Goal: Task Accomplishment & Management: Manage account settings

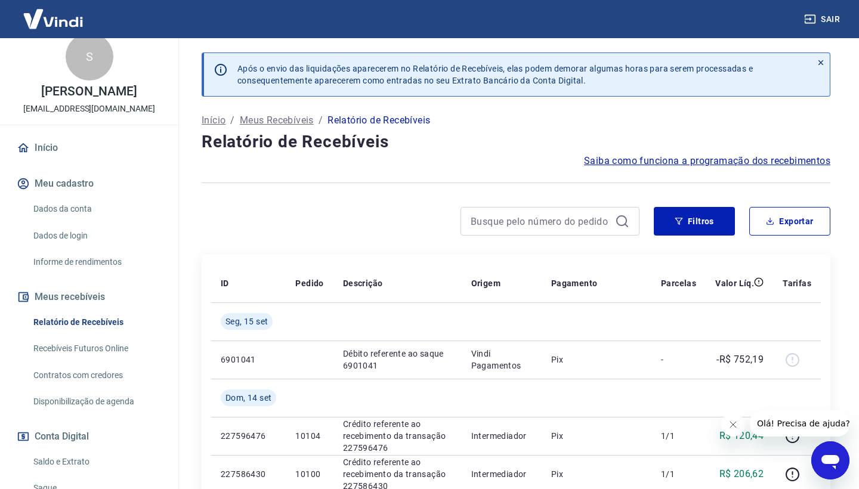
scroll to position [23, 0]
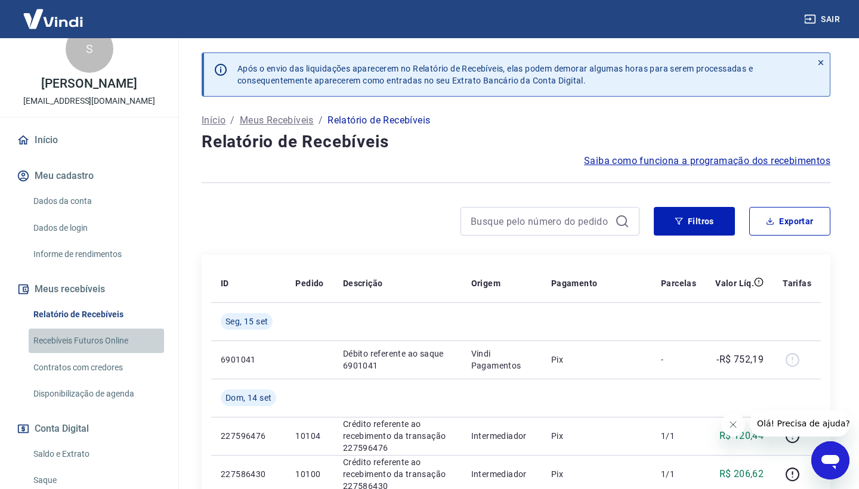
click at [116, 348] on link "Recebíveis Futuros Online" at bounding box center [96, 341] width 135 height 24
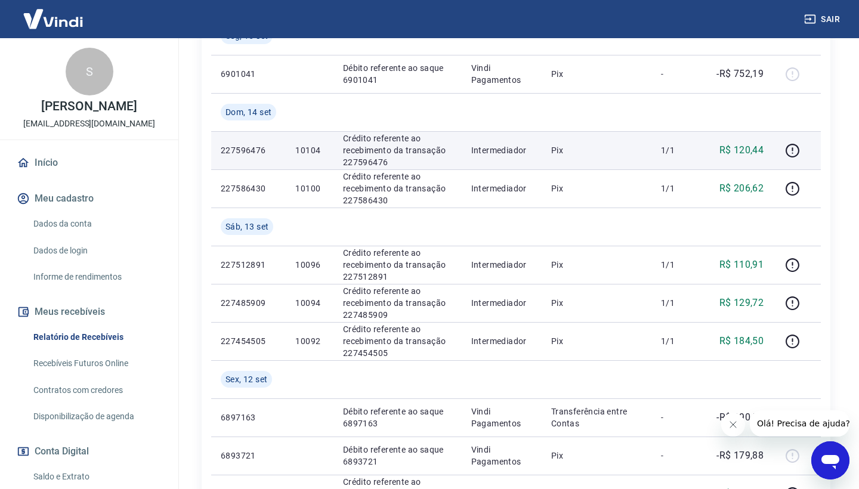
scroll to position [283, 0]
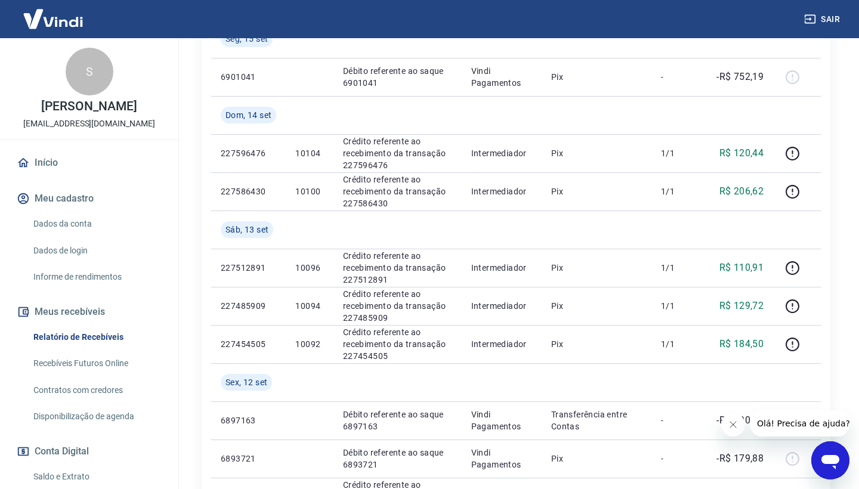
click at [73, 20] on img at bounding box center [53, 19] width 78 height 36
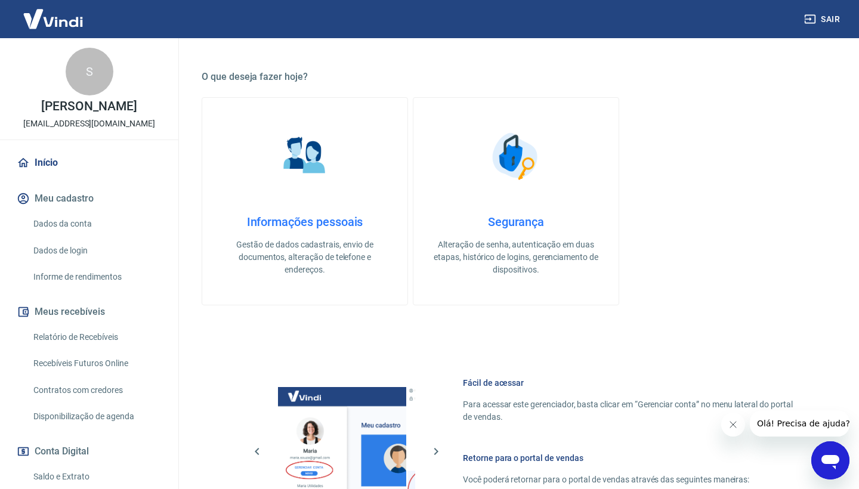
click at [55, 176] on link "Início" at bounding box center [89, 163] width 150 height 26
